Goal: Communication & Community: Answer question/provide support

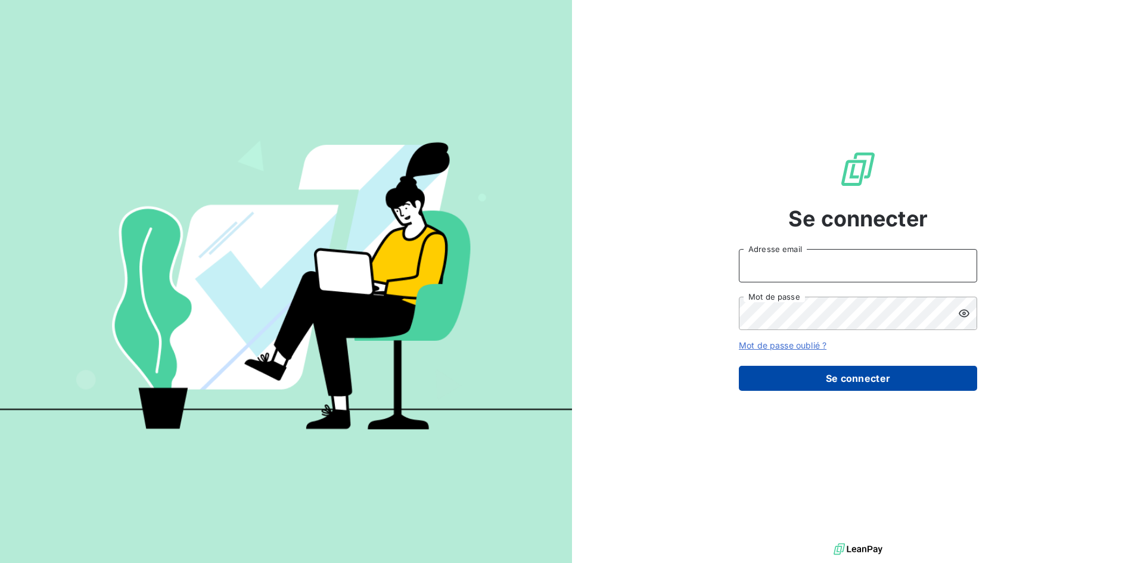
type input "[PERSON_NAME][EMAIL_ADDRESS][DOMAIN_NAME]"
click at [869, 383] on button "Se connecter" at bounding box center [858, 378] width 238 height 25
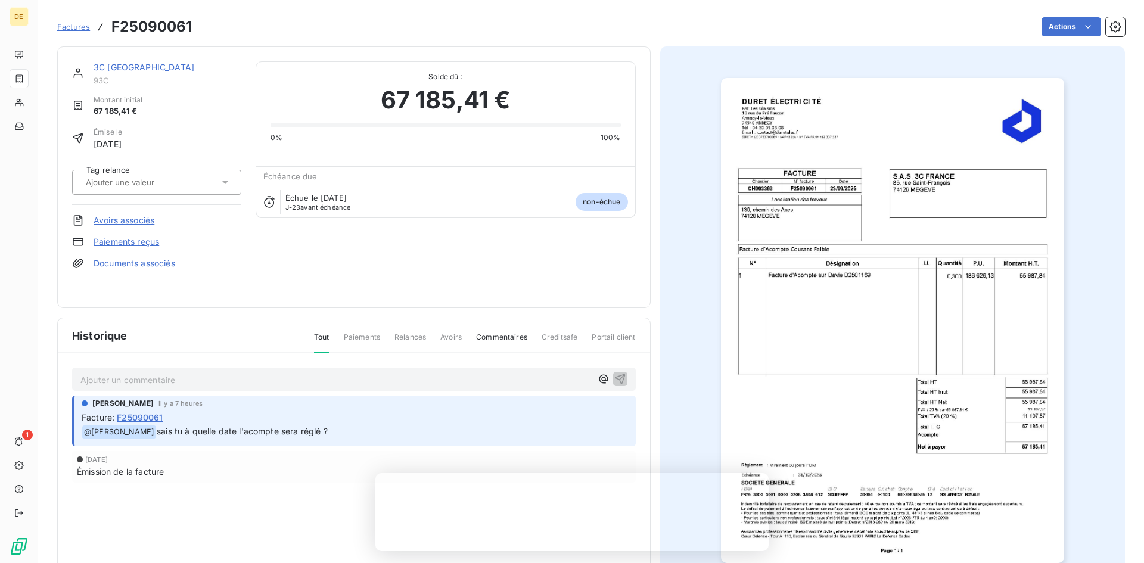
click at [236, 430] on span "sais tu à quelle date l'acompte sera réglé ?" at bounding box center [242, 431] width 171 height 10
click at [201, 381] on p "Ajouter un commentaire ﻿" at bounding box center [335, 379] width 511 height 15
click at [797, 400] on img "button" at bounding box center [892, 320] width 343 height 485
click at [836, 383] on img "button" at bounding box center [892, 320] width 343 height 485
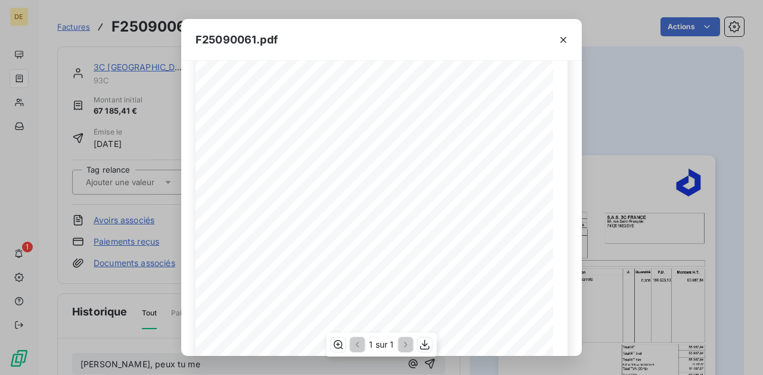
scroll to position [237, 0]
click at [127, 362] on div "F25090061.pdf Pa ge 1 / 1 1 Facture d'Acompte sur Devis D2501169 0 ,300 186 626…" at bounding box center [381, 187] width 763 height 375
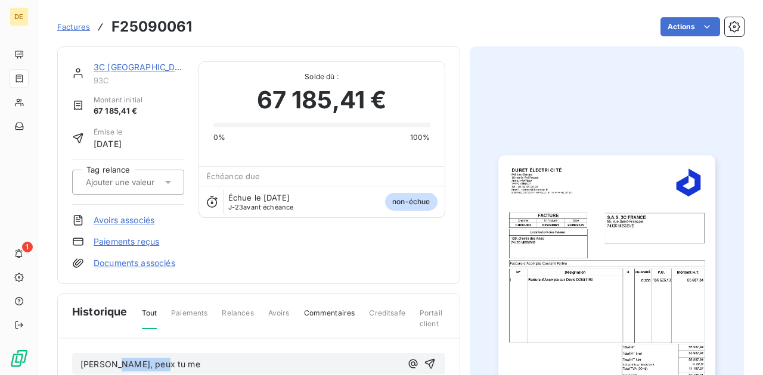
drag, startPoint x: 155, startPoint y: 363, endPoint x: 108, endPoint y: 362, distance: 46.5
click at [108, 362] on span "[PERSON_NAME], peux tu me" at bounding box center [140, 364] width 120 height 10
click at [606, 247] on img "button" at bounding box center [606, 308] width 217 height 306
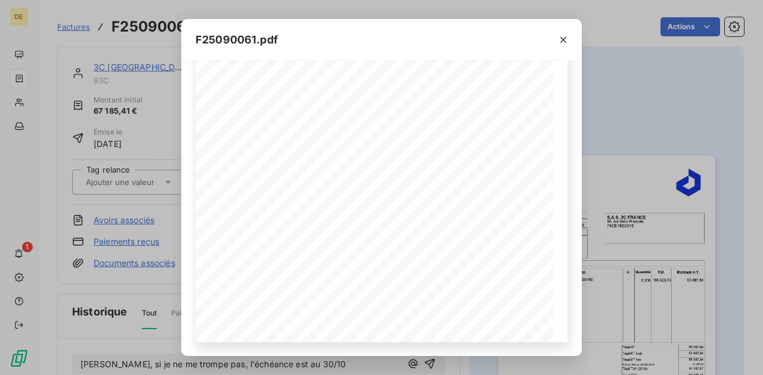
click at [136, 357] on div "F25090061.pdf Pa ge 1 / 1 1 Facture d'Acompte sur Devis D2501169 0 ,300 186 626…" at bounding box center [381, 187] width 763 height 375
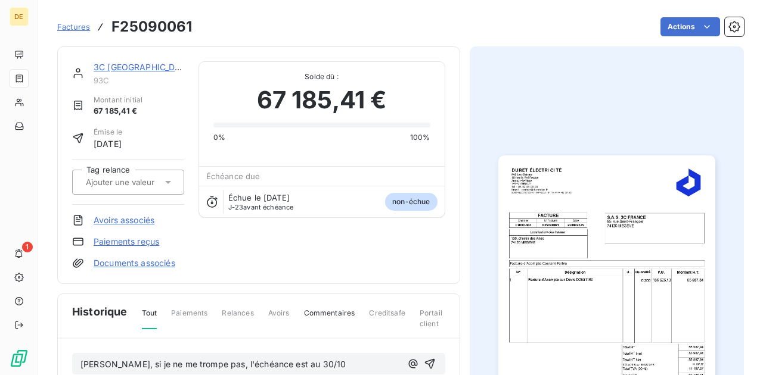
click at [288, 362] on span "[PERSON_NAME], si je ne me trompe pas, l'échéance est au 30/10" at bounding box center [212, 364] width 265 height 10
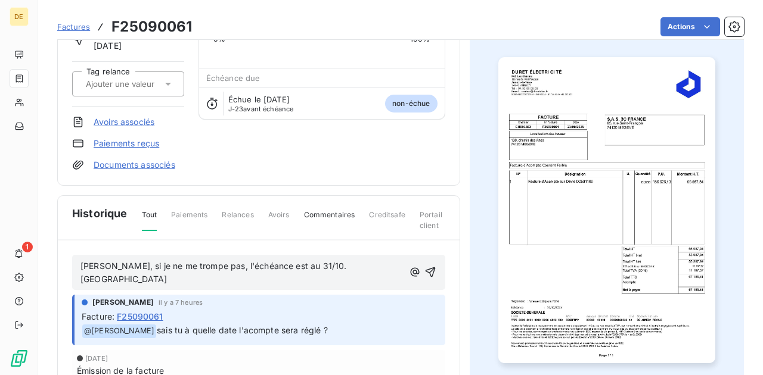
scroll to position [119, 0]
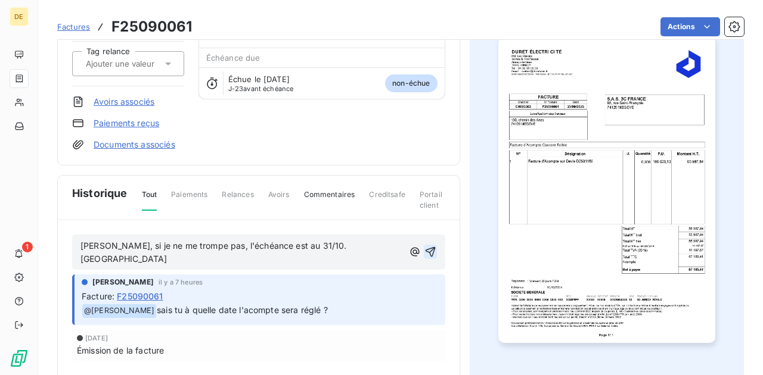
click at [428, 247] on icon "button" at bounding box center [430, 252] width 10 height 10
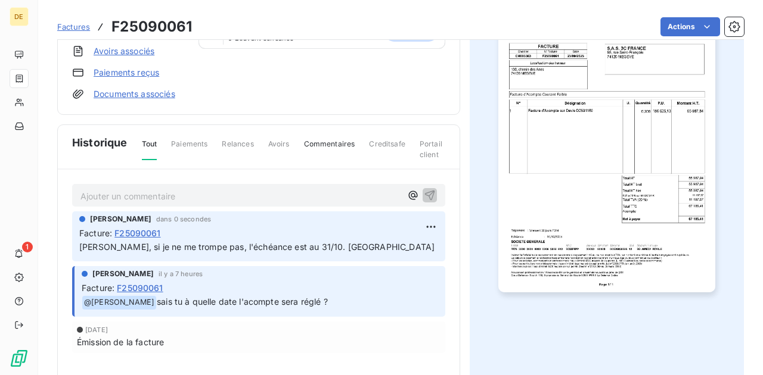
scroll to position [0, 0]
